Goal: Task Accomplishment & Management: Complete application form

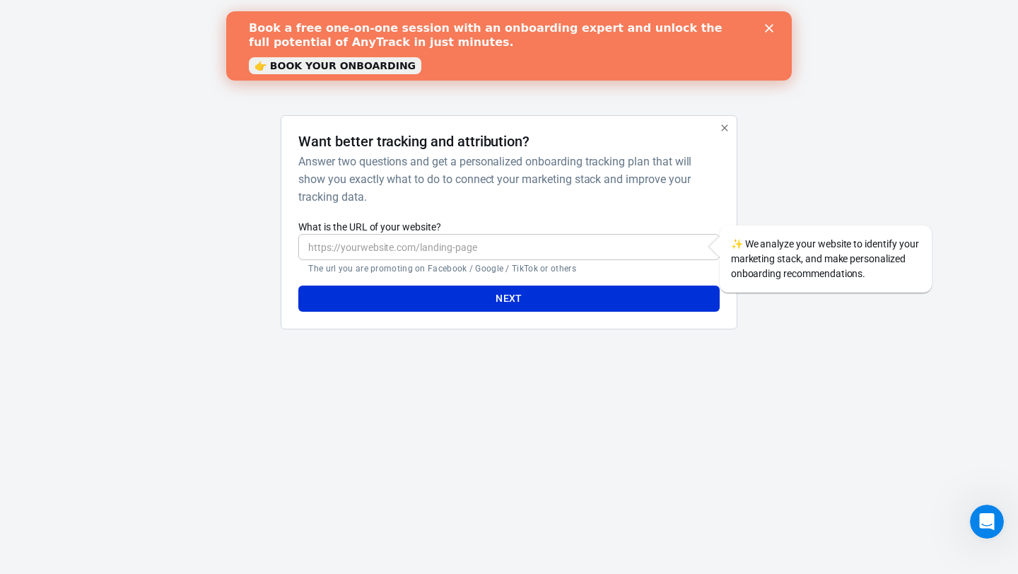
click at [766, 31] on polygon "Close" at bounding box center [769, 28] width 8 height 8
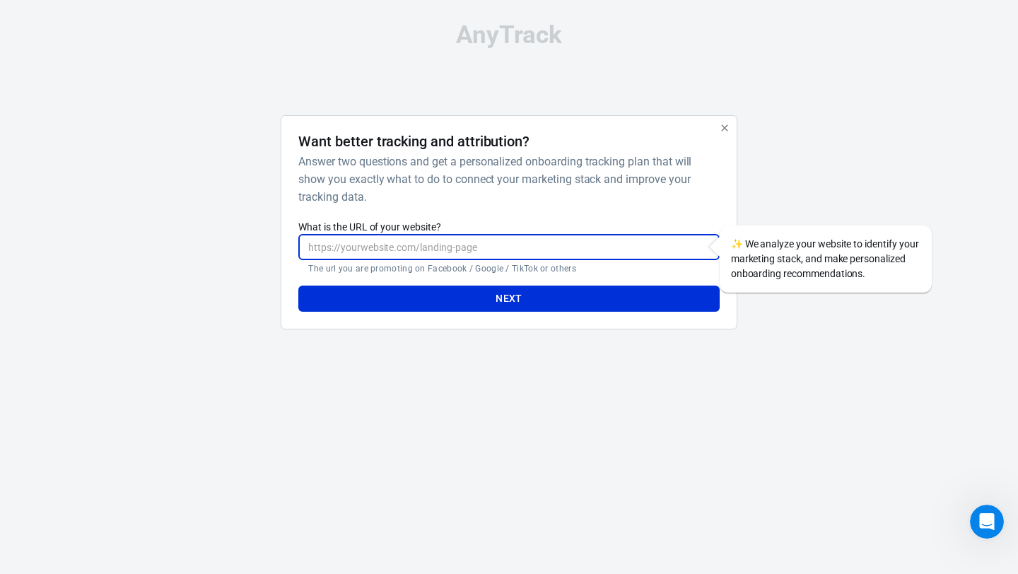
click at [517, 238] on input "What is the URL of your website?" at bounding box center [508, 247] width 420 height 26
paste input "[URL][DOMAIN_NAME]"
type input "[URL][DOMAIN_NAME]"
click at [546, 304] on button "Next" at bounding box center [508, 299] width 420 height 26
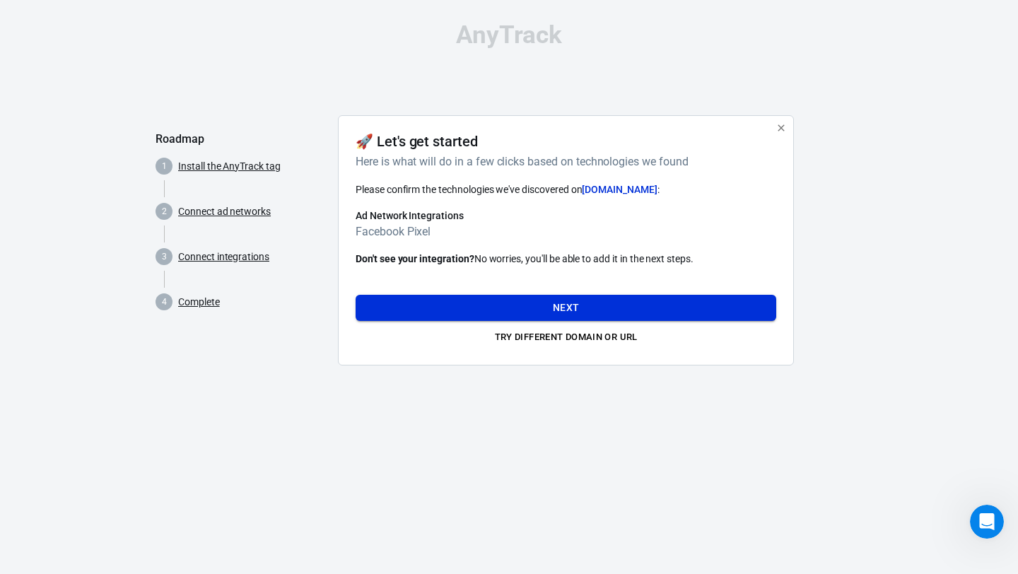
click at [548, 302] on button "Next" at bounding box center [565, 308] width 420 height 26
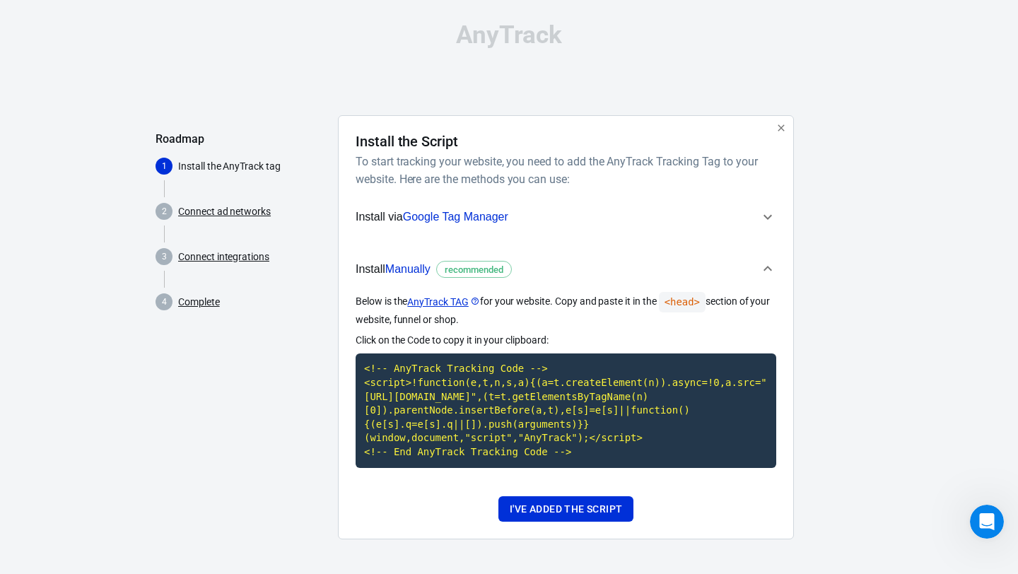
scroll to position [13, 0]
click at [776, 122] on icon "button" at bounding box center [780, 127] width 11 height 11
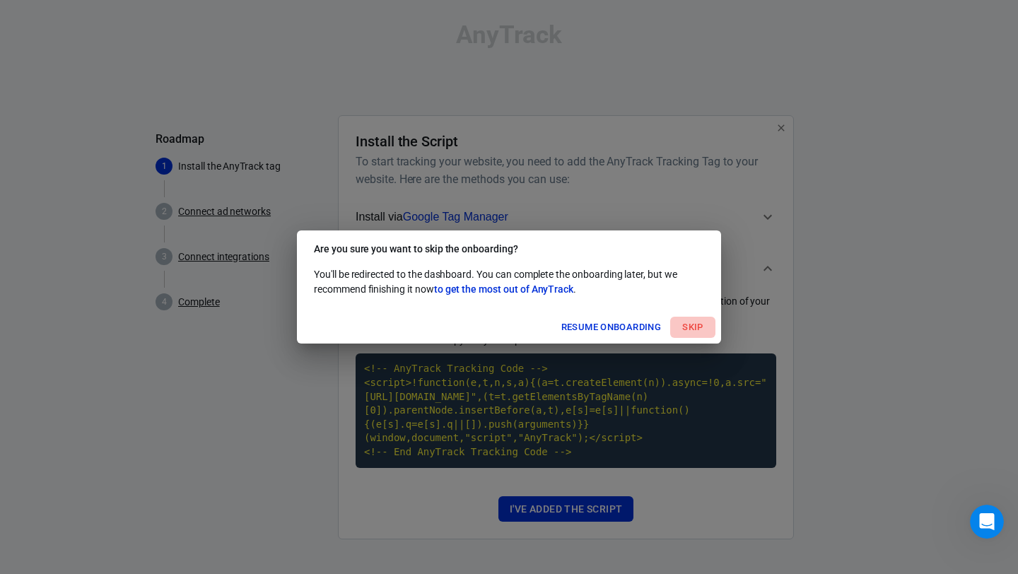
click at [687, 322] on button "Skip" at bounding box center [692, 328] width 45 height 22
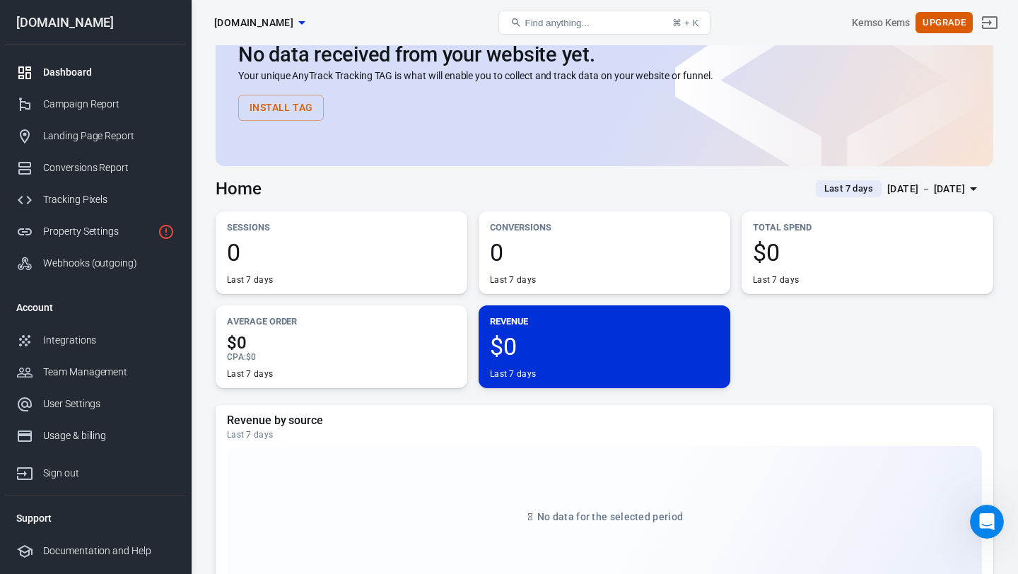
click at [591, 186] on div "Home Last 7 days [DATE] － [DATE]" at bounding box center [604, 183] width 777 height 35
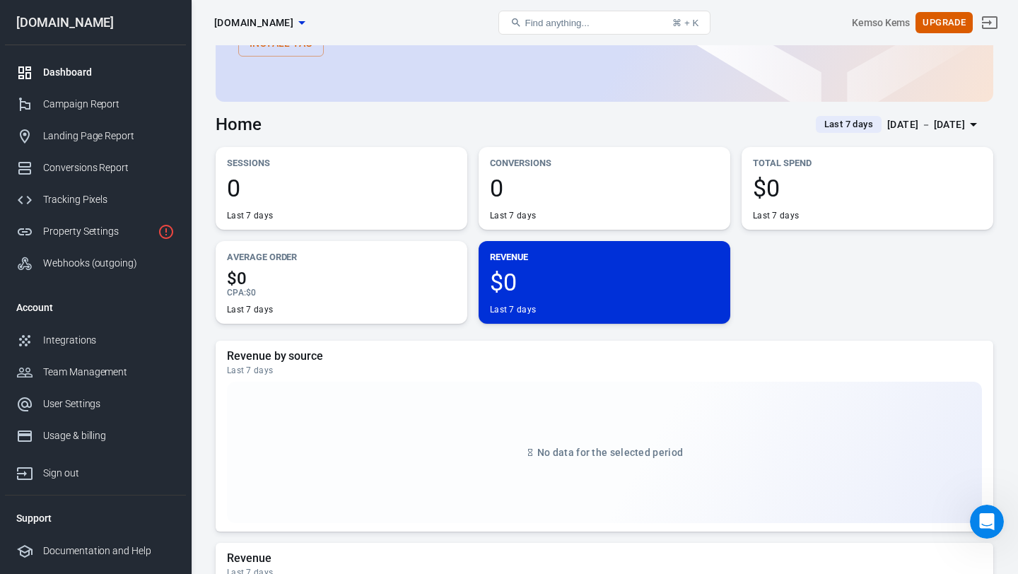
scroll to position [0, 0]
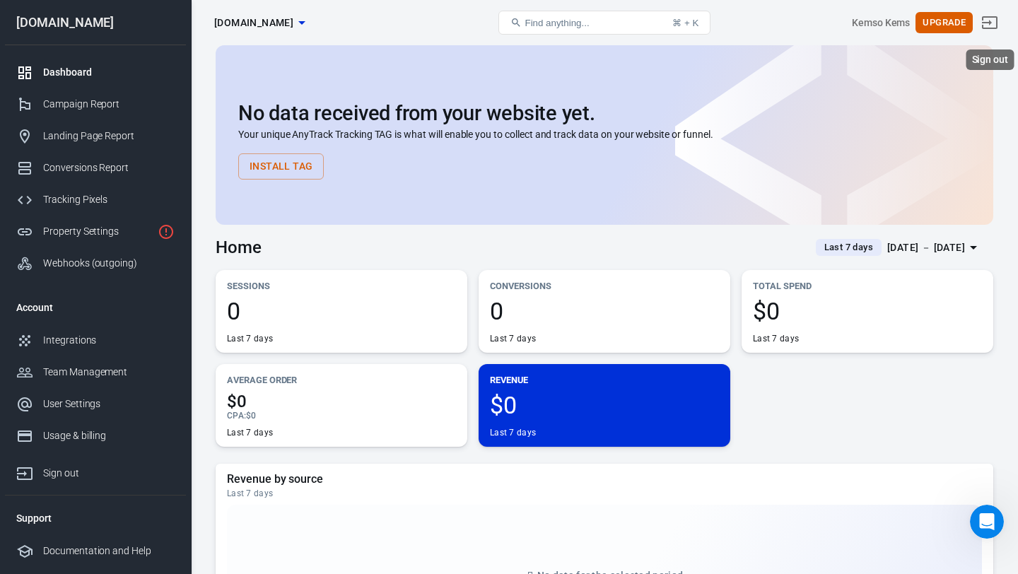
click at [983, 30] on icon "Sign out" at bounding box center [989, 22] width 17 height 17
